Goal: Task Accomplishment & Management: Manage account settings

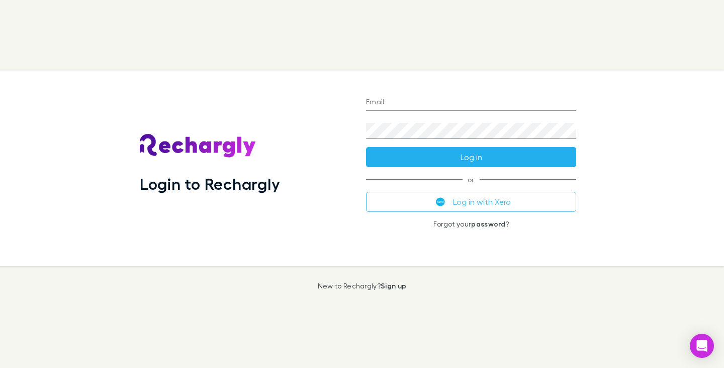
type input "**********"
click at [479, 161] on button "Log in" at bounding box center [471, 157] width 210 height 20
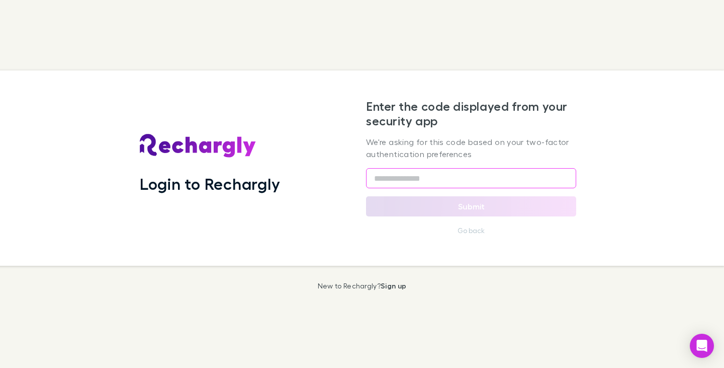
click at [424, 175] on input "text" at bounding box center [471, 178] width 210 height 20
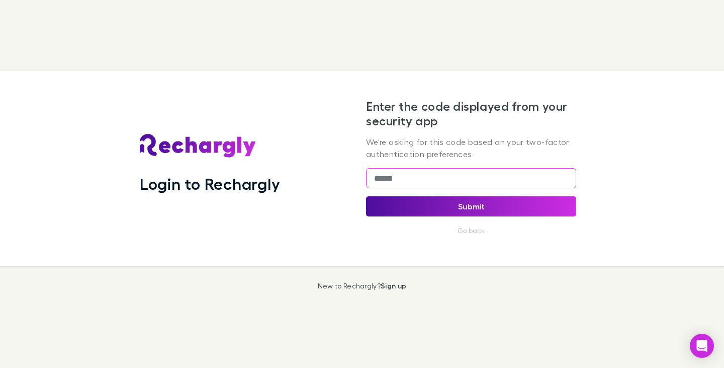
type input "******"
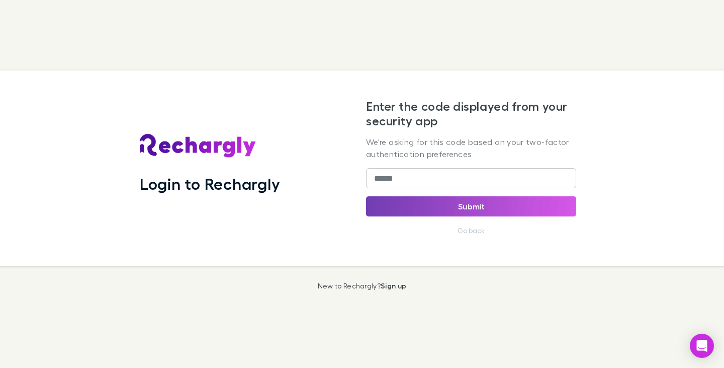
click at [483, 203] on button "Submit" at bounding box center [471, 206] width 210 height 20
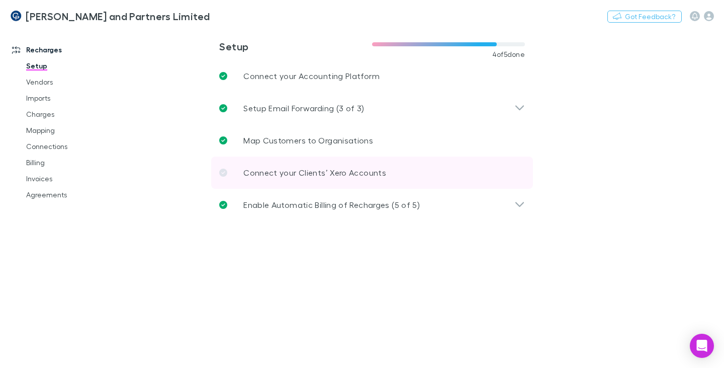
click at [225, 173] on icon at bounding box center [223, 172] width 8 height 8
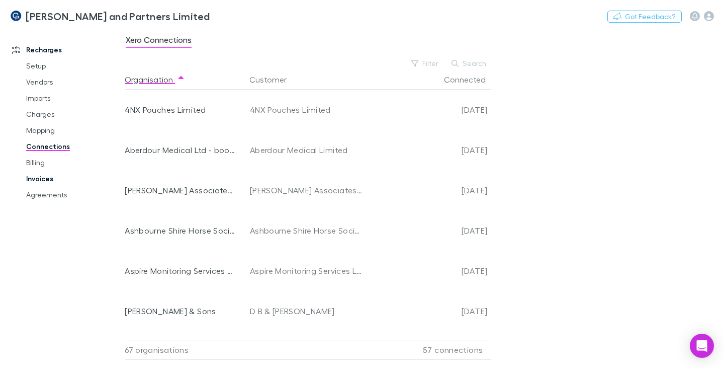
click at [44, 180] on link "Invoices" at bounding box center [73, 178] width 114 height 16
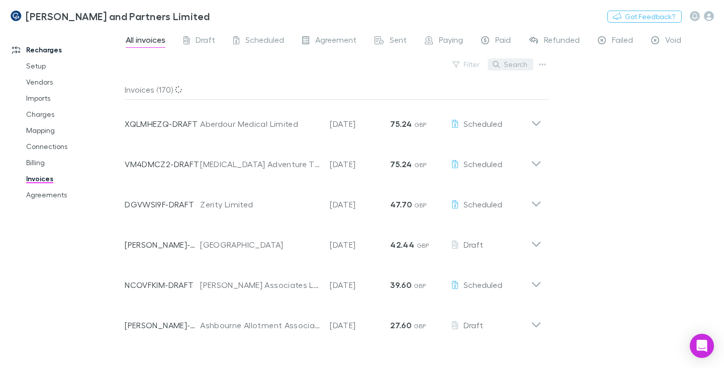
click at [514, 65] on button "Search" at bounding box center [511, 64] width 46 height 12
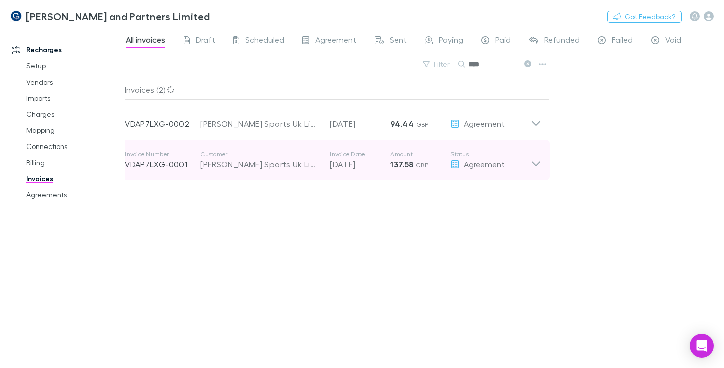
click at [239, 162] on div "Searle Sports Uk Limited" at bounding box center [260, 164] width 120 height 12
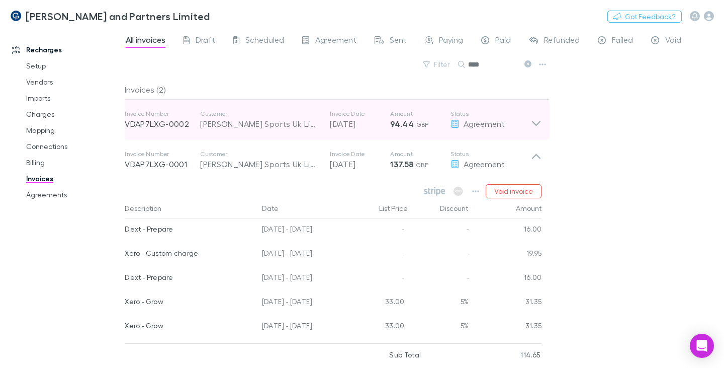
click at [254, 124] on div "Searle Sports Uk Limited" at bounding box center [260, 124] width 120 height 12
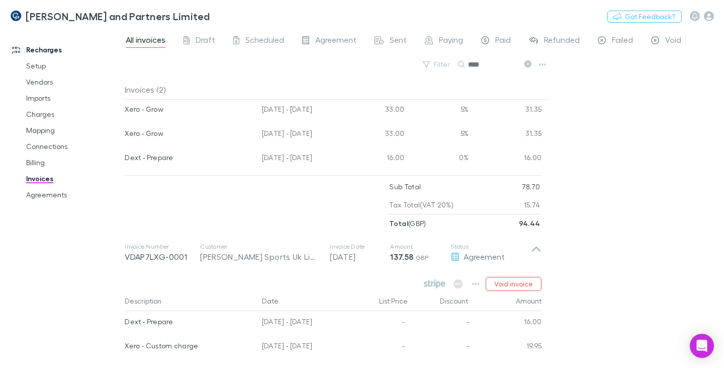
scroll to position [101, 0]
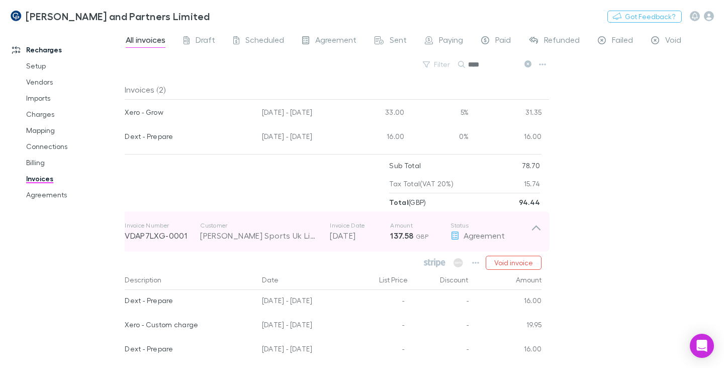
click at [533, 225] on icon at bounding box center [536, 231] width 11 height 20
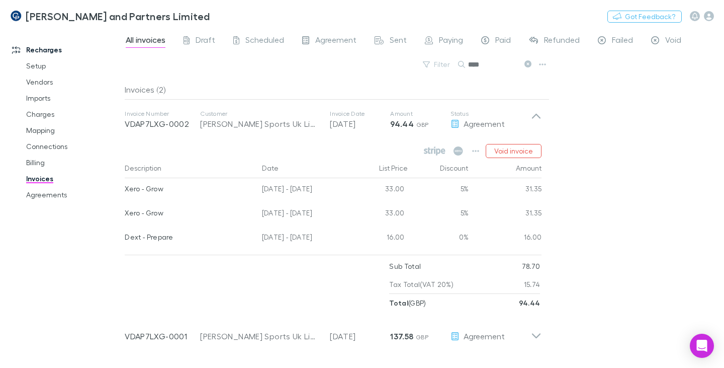
scroll to position [0, 0]
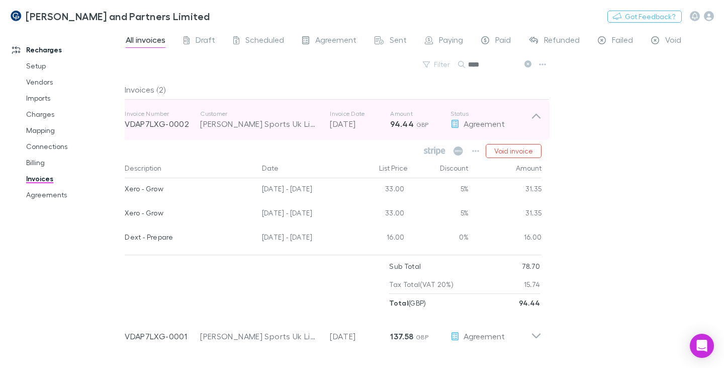
click at [534, 118] on icon at bounding box center [536, 120] width 11 height 20
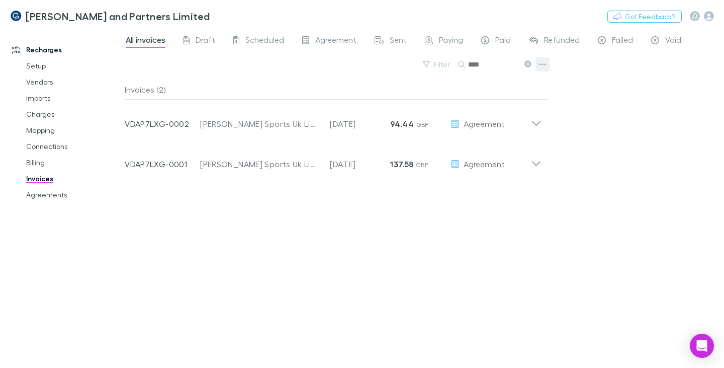
click at [541, 65] on icon "button" at bounding box center [542, 64] width 7 height 8
drag, startPoint x: 492, startPoint y: 66, endPoint x: 497, endPoint y: 65, distance: 5.2
click at [492, 66] on div at bounding box center [362, 184] width 724 height 368
drag, startPoint x: 483, startPoint y: 66, endPoint x: 454, endPoint y: 66, distance: 29.2
click at [454, 66] on div "Filter Search ****" at bounding box center [337, 68] width 425 height 22
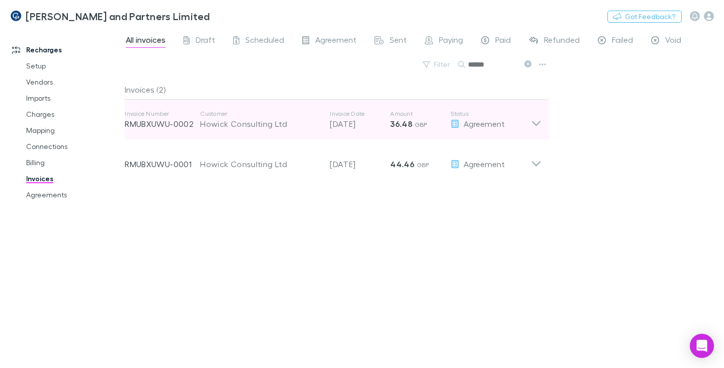
type input "******"
click at [230, 121] on div "Howick Consulting Ltd" at bounding box center [260, 124] width 120 height 12
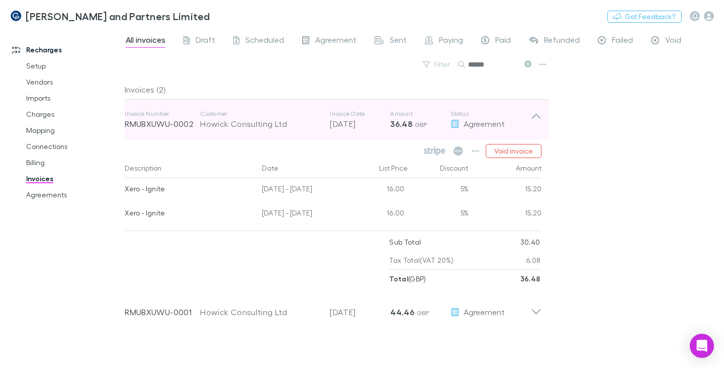
click at [533, 116] on icon at bounding box center [536, 116] width 9 height 5
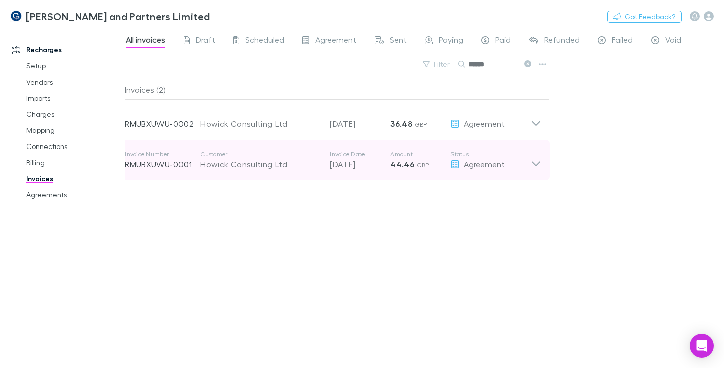
click at [300, 164] on div "Howick Consulting Ltd" at bounding box center [260, 164] width 120 height 12
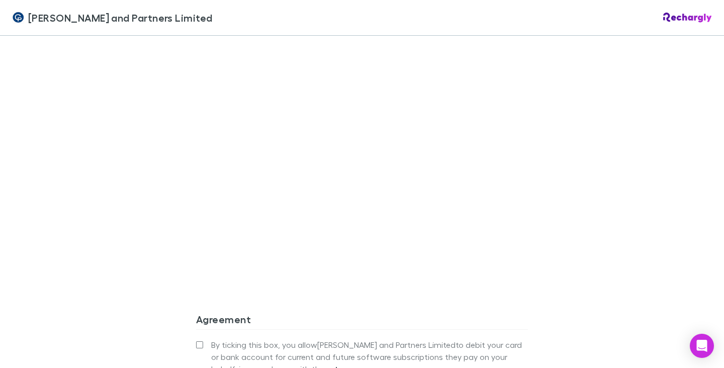
scroll to position [905, 0]
